Goal: Check status: Check status

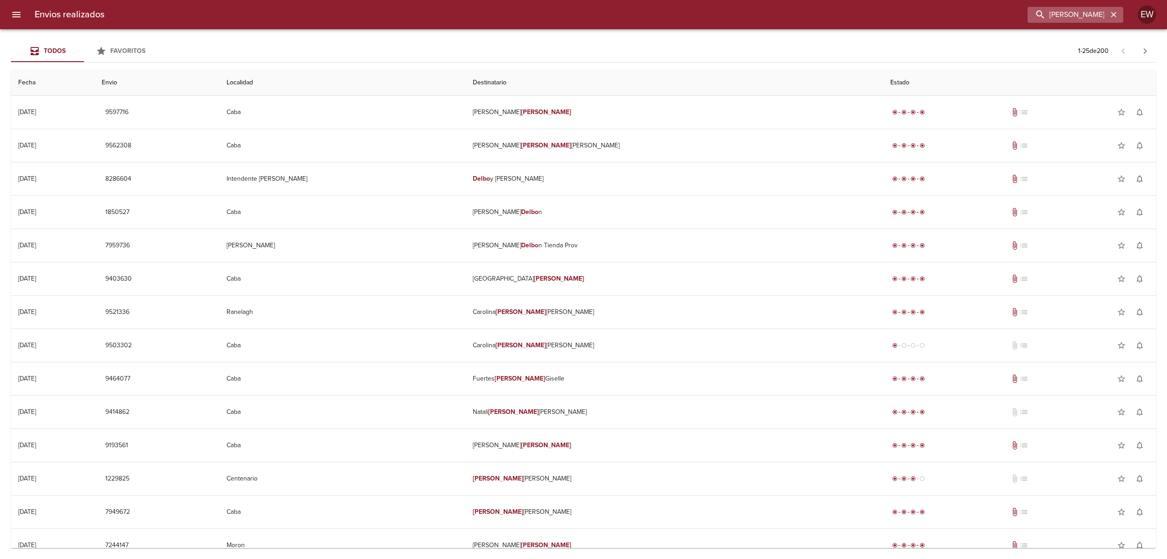
scroll to position [384, 0]
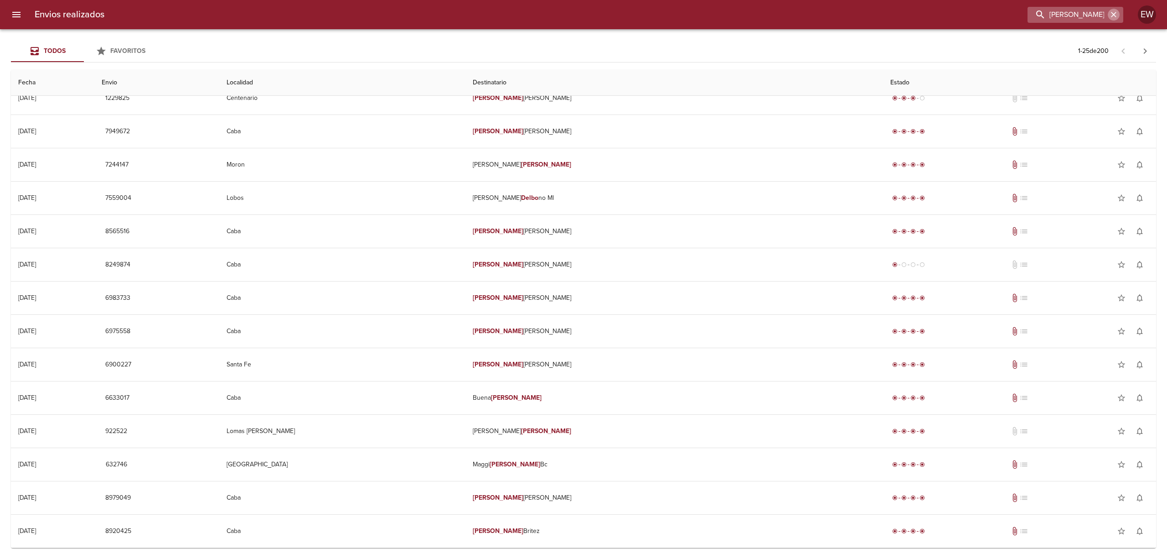
click at [1111, 14] on icon "button" at bounding box center [1113, 14] width 9 height 9
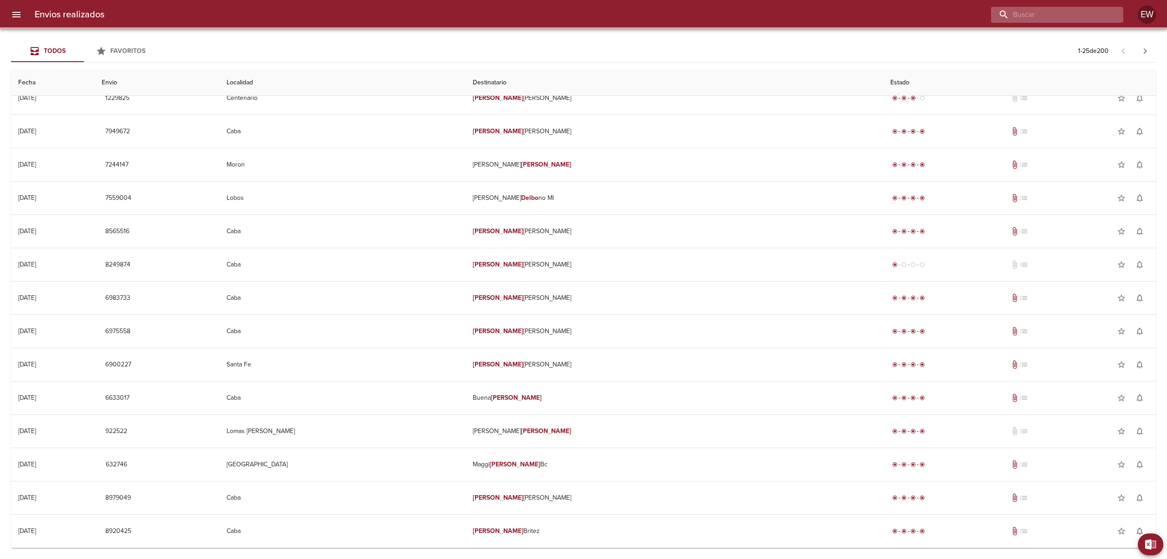
click at [1089, 14] on input "buscar" at bounding box center [1049, 15] width 117 height 16
paste input "[PERSON_NAME]"
type input "[PERSON_NAME]"
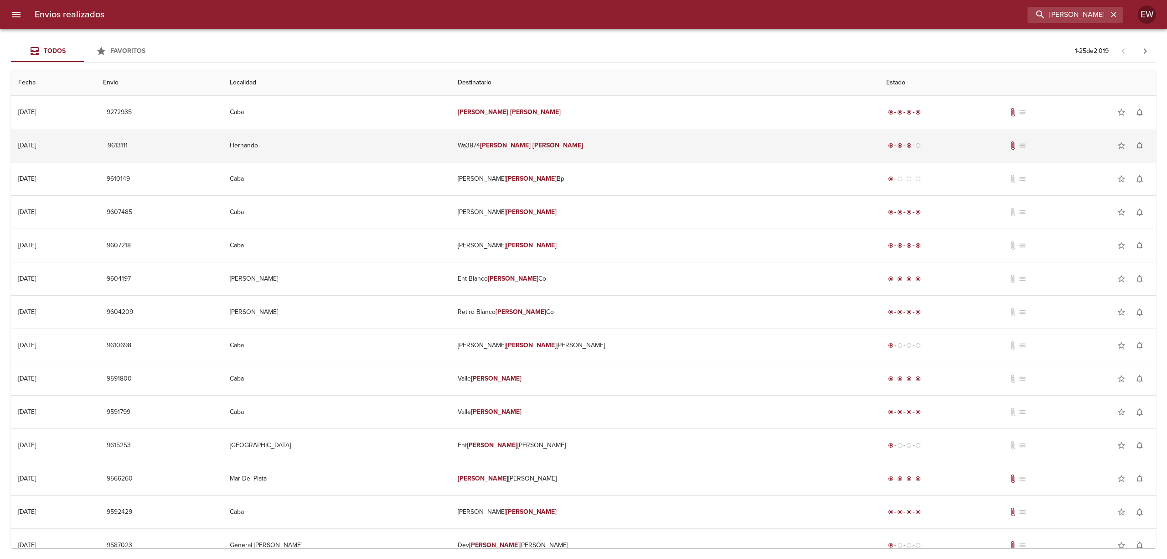
click at [579, 145] on em "[PERSON_NAME]" at bounding box center [558, 145] width 51 height 8
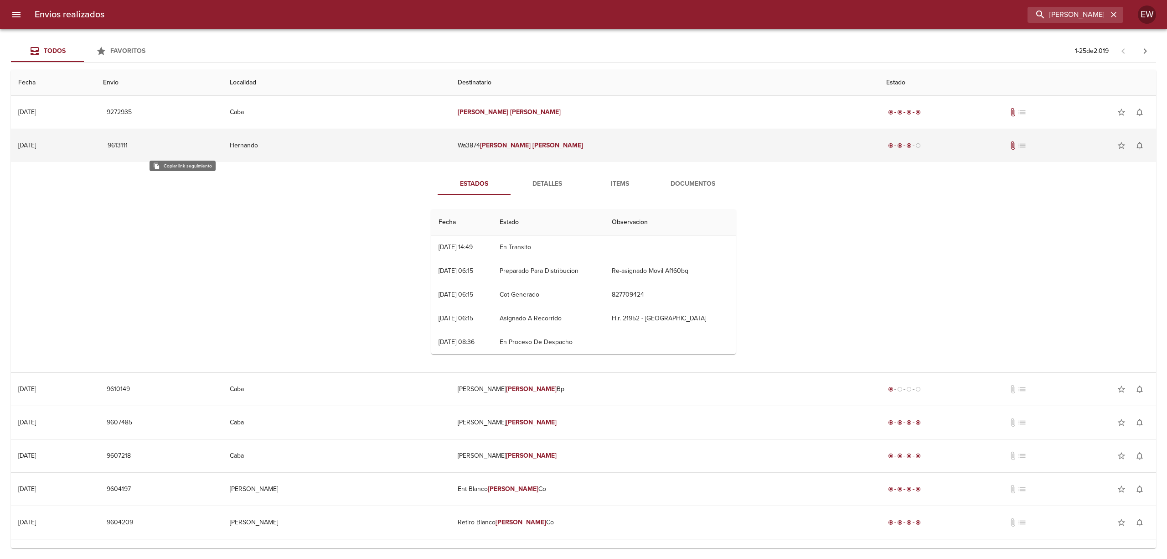
click at [129, 145] on span "9613111" at bounding box center [118, 145] width 22 height 11
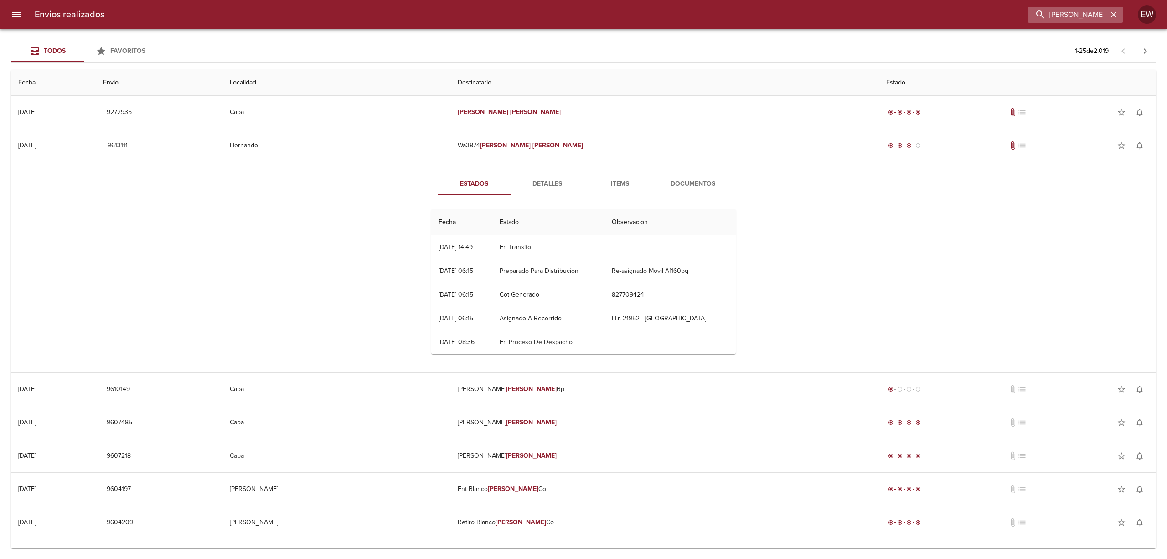
click at [1111, 13] on icon "button" at bounding box center [1113, 14] width 9 height 9
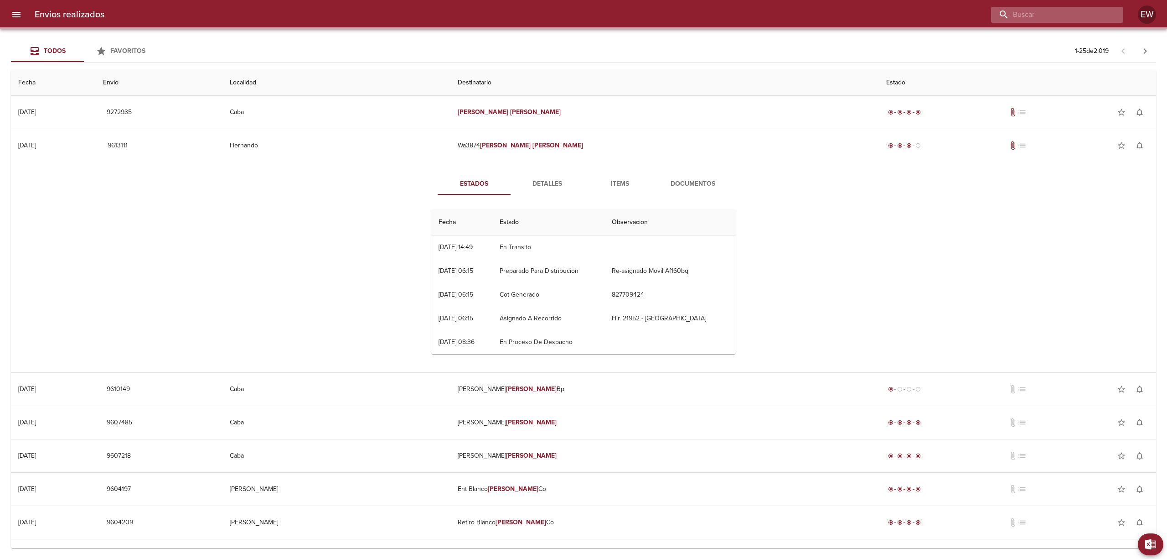
click at [1073, 14] on input "buscar" at bounding box center [1049, 15] width 117 height 16
paste input "[PERSON_NAME] BP"
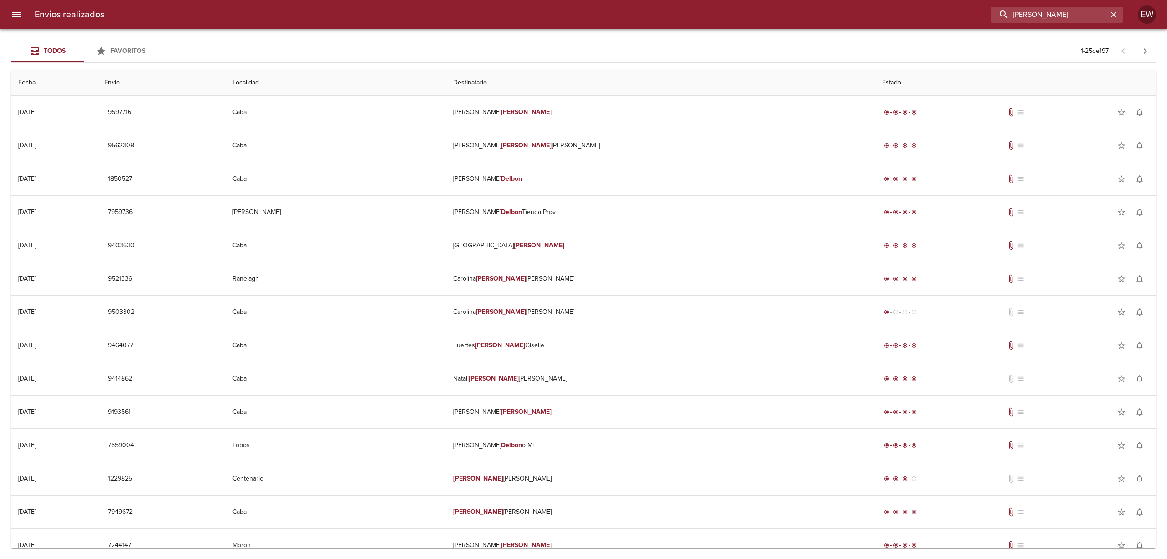
type input "[PERSON_NAME]"
click at [1109, 10] on icon "button" at bounding box center [1113, 14] width 9 height 9
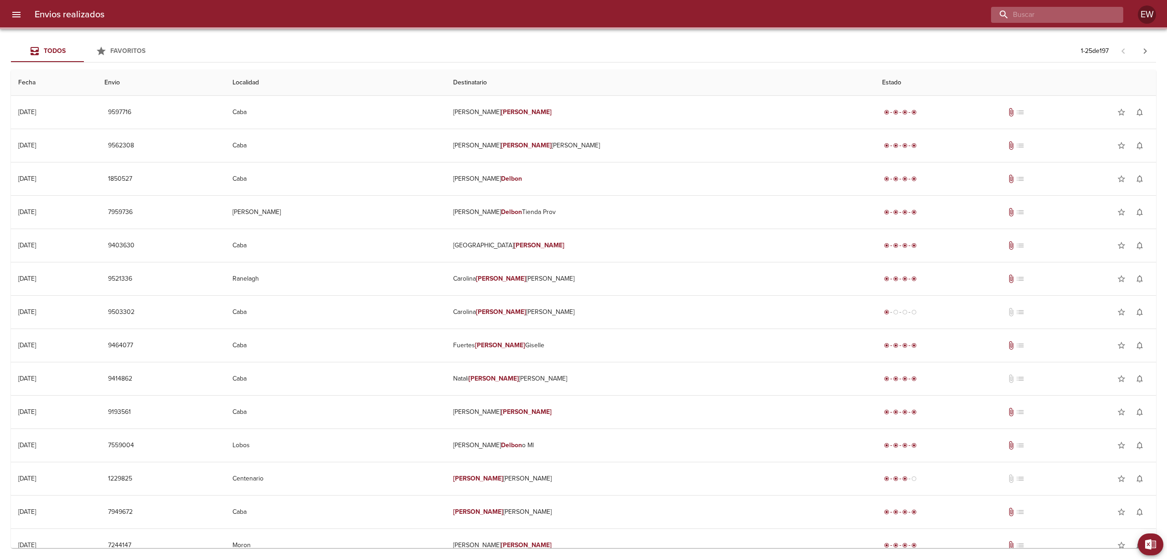
click at [1103, 11] on input "buscar" at bounding box center [1049, 15] width 117 height 16
paste input "00108602"
type input "00108602"
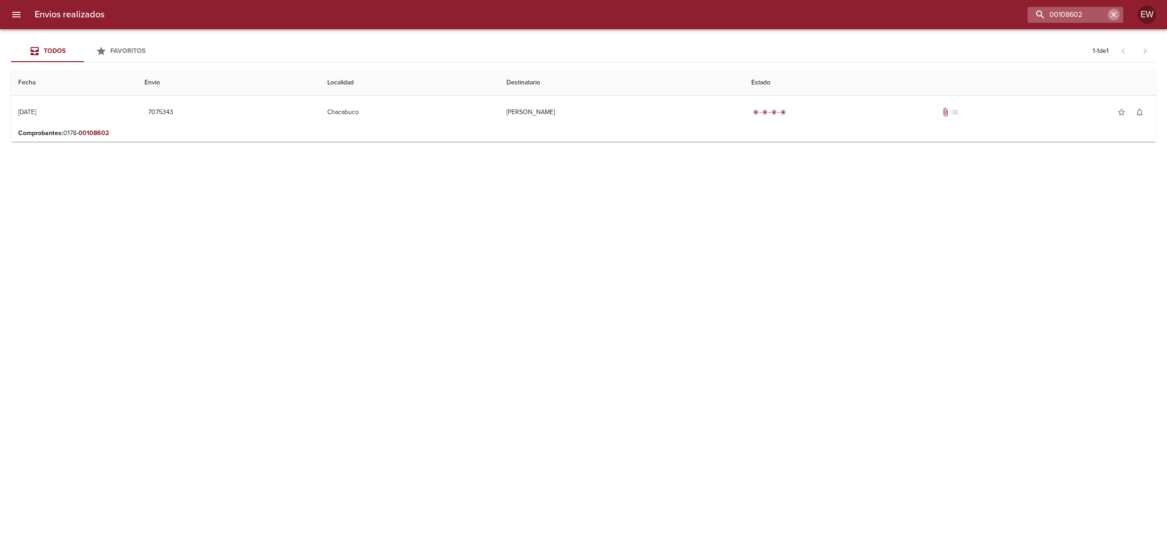
drag, startPoint x: 1109, startPoint y: 13, endPoint x: 1088, endPoint y: 13, distance: 21.4
click at [1109, 13] on icon "button" at bounding box center [1113, 14] width 9 height 9
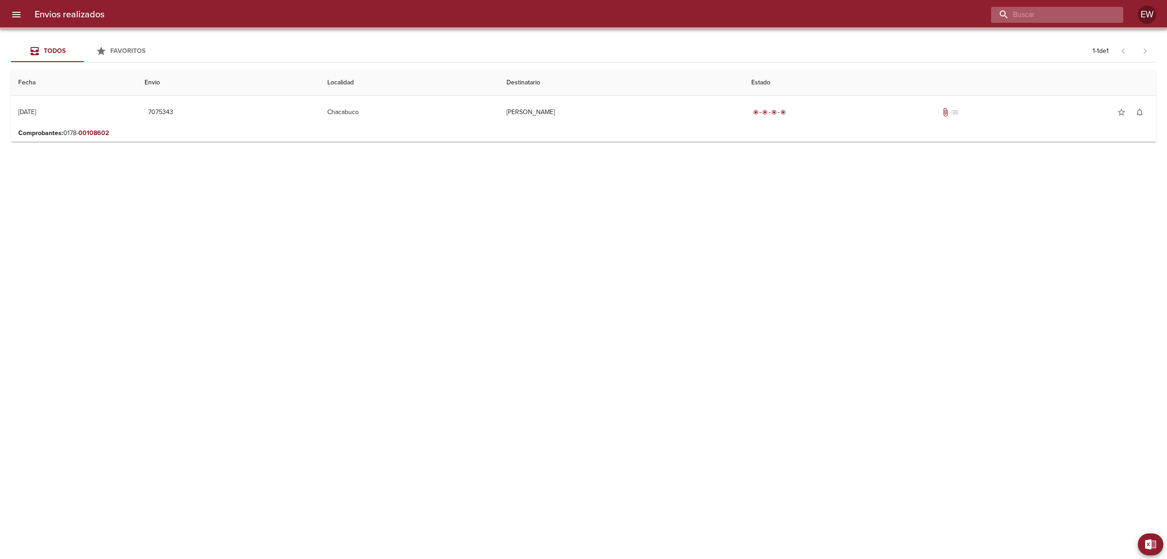
click at [1088, 13] on input "buscar" at bounding box center [1049, 15] width 117 height 16
paste input "[PERSON_NAME] BP"
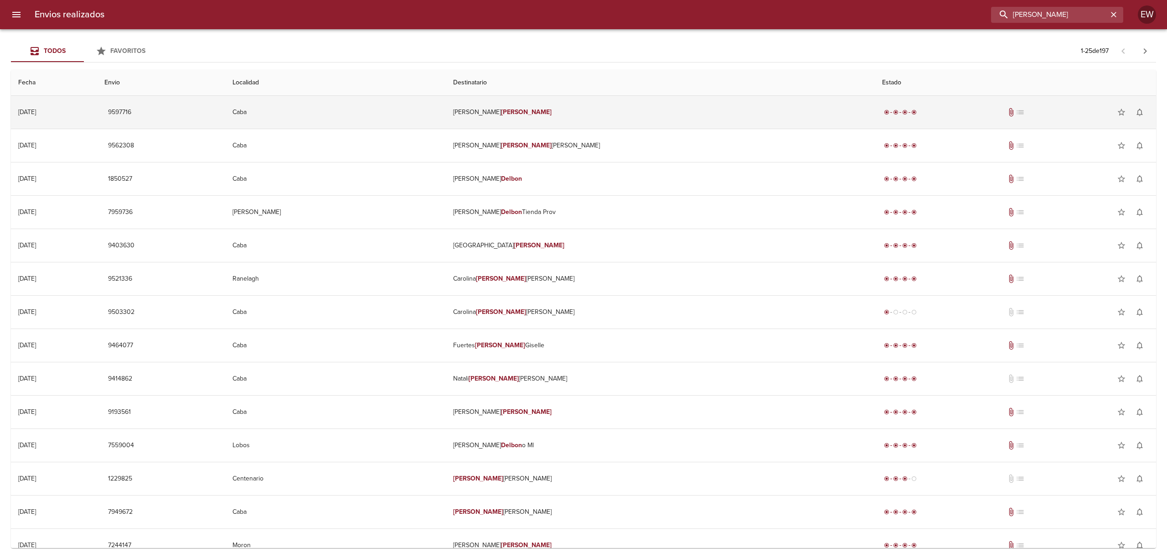
type input "[PERSON_NAME]"
